Goal: Task Accomplishment & Management: Use online tool/utility

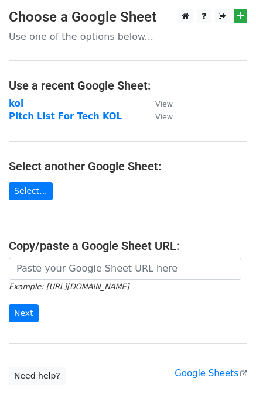
click at [15, 103] on strong "kol" at bounding box center [16, 103] width 15 height 11
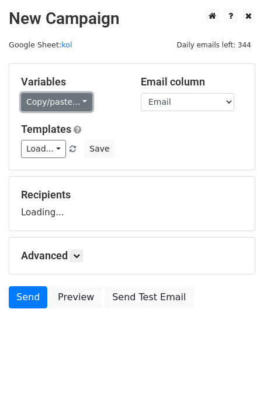
click at [46, 100] on link "Copy/paste..." at bounding box center [56, 102] width 71 height 18
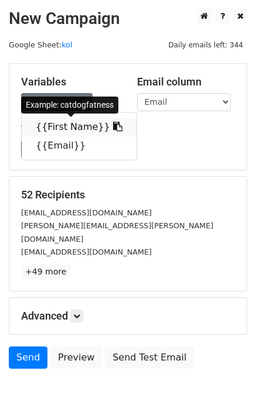
click at [66, 122] on link "{{First Name}}" at bounding box center [79, 127] width 115 height 19
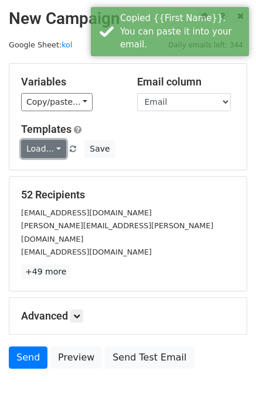
click at [51, 149] on link "Load..." at bounding box center [43, 149] width 45 height 18
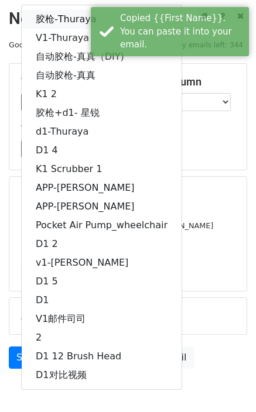
click at [66, 16] on link "胶枪-Thuraya" at bounding box center [102, 19] width 160 height 19
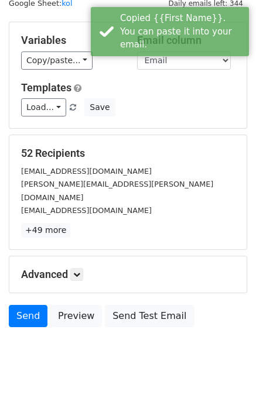
scroll to position [43, 0]
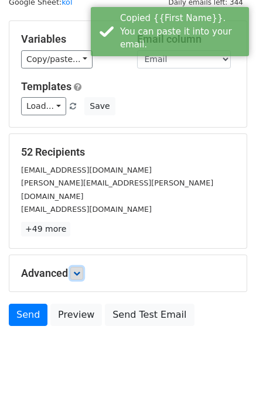
click at [78, 270] on icon at bounding box center [76, 273] width 7 height 7
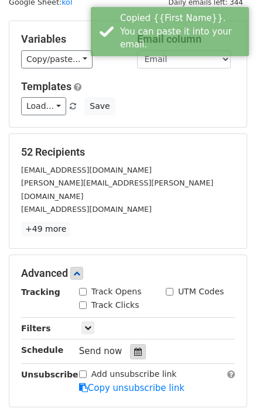
click at [134, 347] on icon at bounding box center [138, 351] width 8 height 8
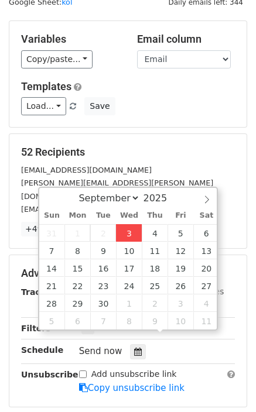
type input "2025-09-03 17:18"
type input "05"
type input "18"
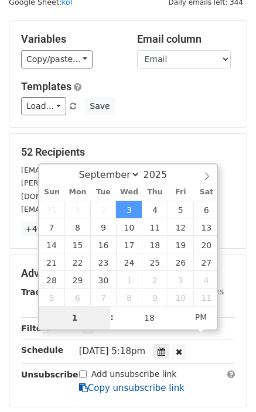
type input "10"
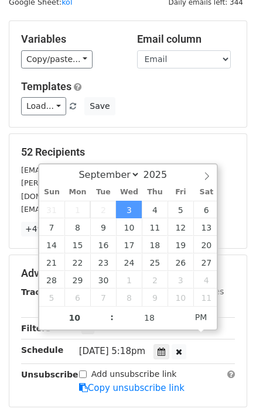
type input "2025-09-03 22:18"
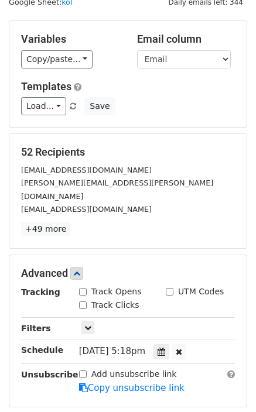
click at [250, 203] on main "New Campaign Daily emails left: 344 Google Sheet: kol Variables Copy/paste... {…" at bounding box center [128, 220] width 256 height 509
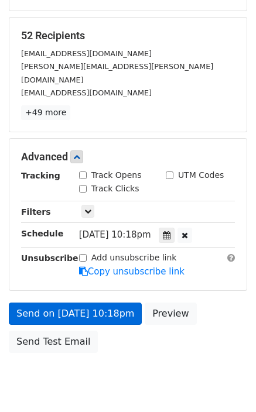
scroll to position [185, 0]
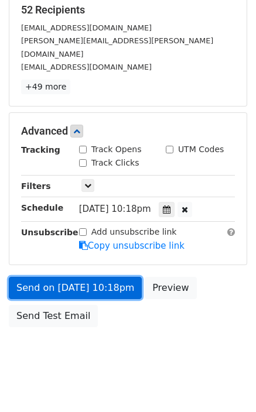
click at [59, 277] on link "Send on Sep 3 at 10:18pm" at bounding box center [75, 288] width 133 height 22
